Goal: Check status: Check status

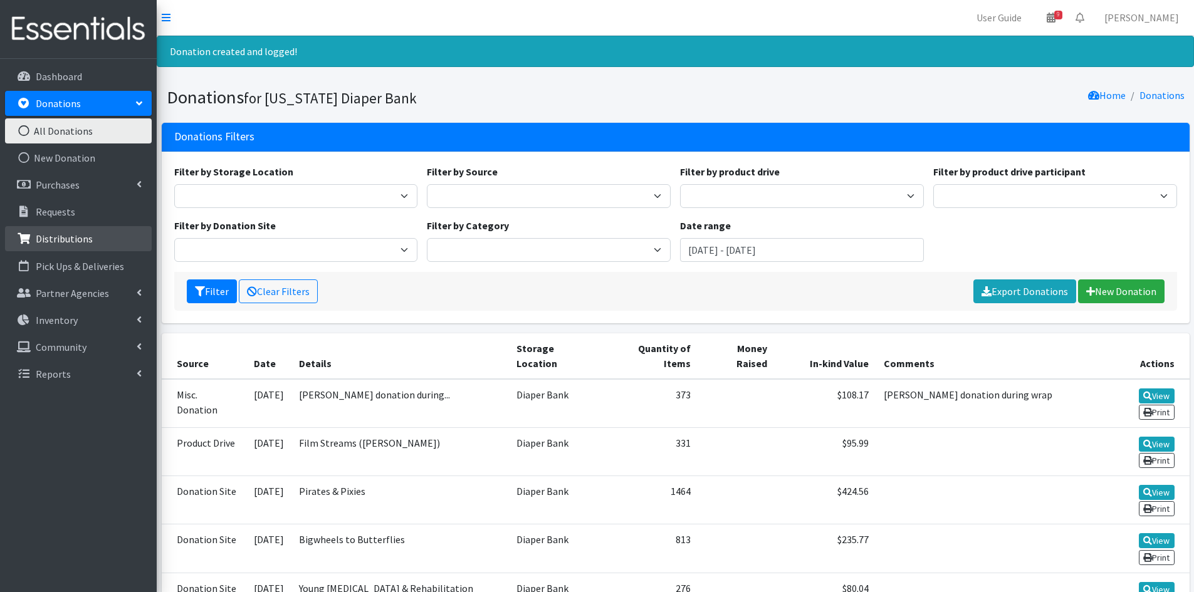
click at [90, 245] on link "Distributions" at bounding box center [78, 238] width 147 height 25
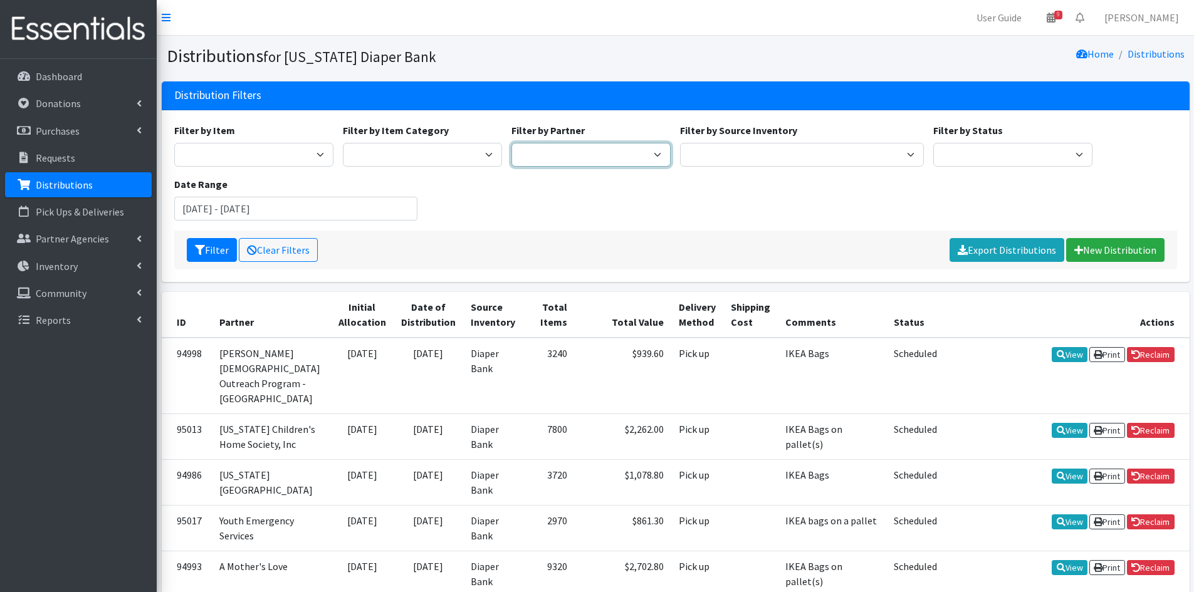
click at [582, 152] on select "Abide A Mother's Love BART - Benson Area Refugee Taskforce Big Brothers Big Sis…" at bounding box center [590, 155] width 159 height 24
select select "3266"
click at [511, 143] on select "Abide A Mother's Love BART - Benson Area Refugee Taskforce Big Brothers Big Sis…" at bounding box center [590, 155] width 159 height 24
click at [230, 215] on input "June 19, 2025 - September 19, 2025" at bounding box center [296, 209] width 244 height 24
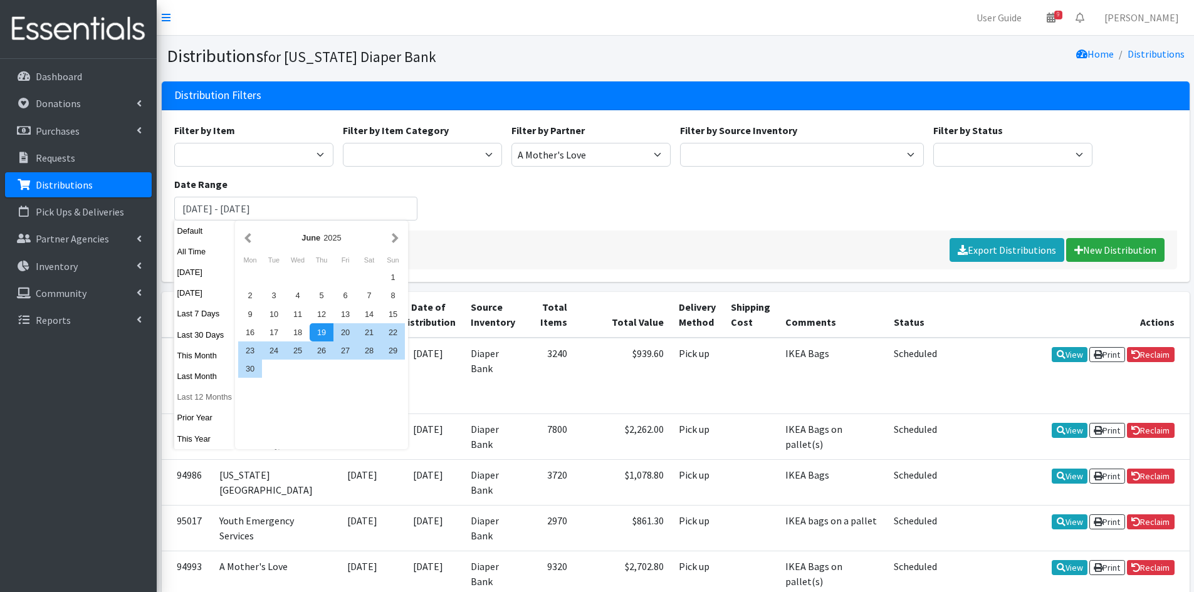
click at [226, 397] on button "Last 12 Months" at bounding box center [204, 397] width 61 height 18
type input "August 20, 2024 - August 19, 2025"
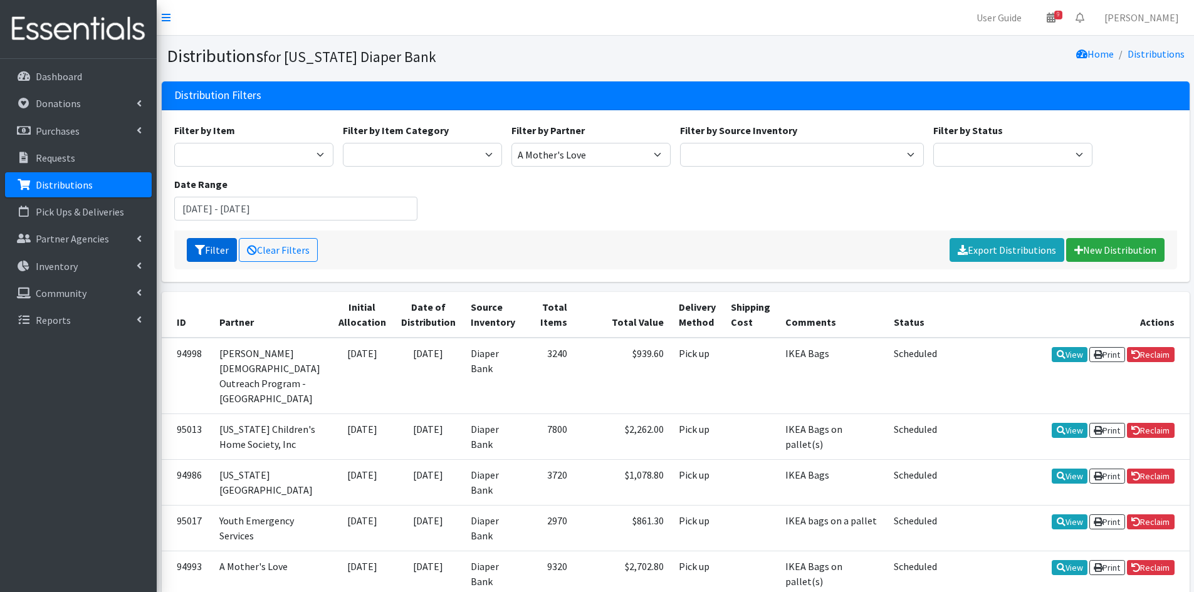
click at [221, 245] on button "Filter" at bounding box center [212, 250] width 50 height 24
